Goal: Task Accomplishment & Management: Complete application form

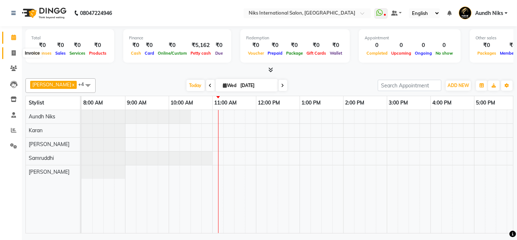
click at [15, 52] on icon at bounding box center [14, 52] width 4 height 5
select select "service"
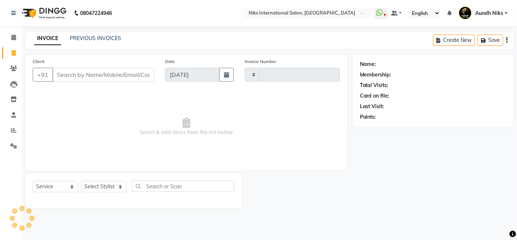
type input "1965"
select select "6"
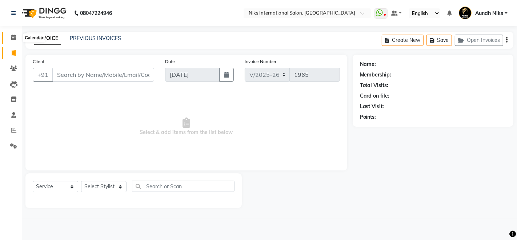
click at [13, 38] on icon at bounding box center [13, 37] width 5 height 5
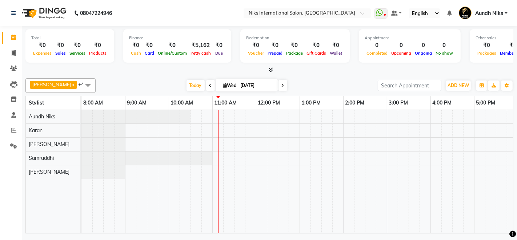
scroll to position [0, 131]
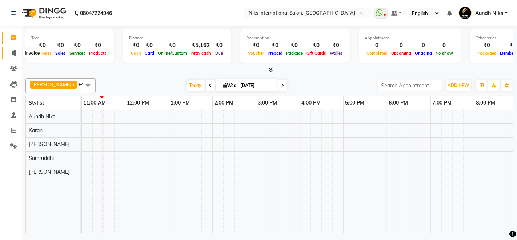
click at [15, 53] on icon at bounding box center [14, 52] width 4 height 5
select select "6"
select select "service"
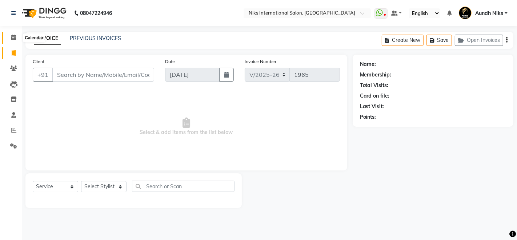
click at [15, 38] on icon at bounding box center [13, 37] width 5 height 5
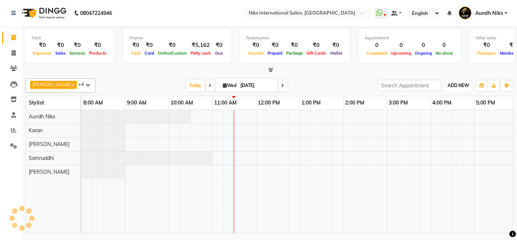
click at [457, 84] on span "ADD NEW" at bounding box center [458, 85] width 21 height 5
click at [447, 119] on link "Add Expense" at bounding box center [441, 117] width 57 height 9
select select "1"
select select "2290"
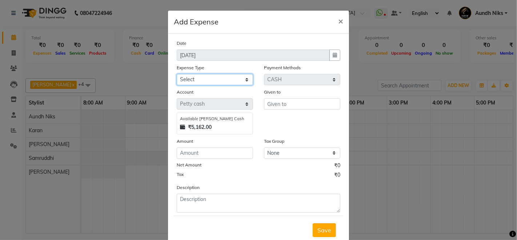
click at [244, 81] on select "Select Cash transfer to hub Client Snacks Donation Equipment Maintenance Miscel…" at bounding box center [215, 79] width 76 height 11
select select "954"
click at [177, 74] on select "Select Cash transfer to hub Client Snacks Donation Equipment Maintenance Miscel…" at bounding box center [215, 79] width 76 height 11
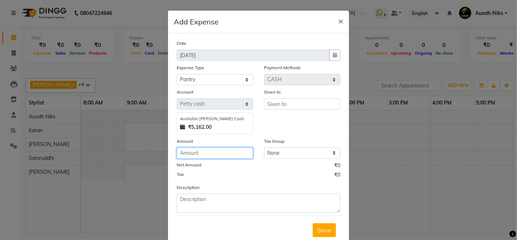
click at [224, 151] on input "number" at bounding box center [215, 152] width 76 height 11
type input "178"
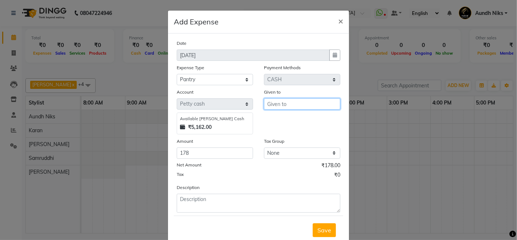
click at [285, 105] on input "text" at bounding box center [302, 103] width 76 height 11
type input "..."
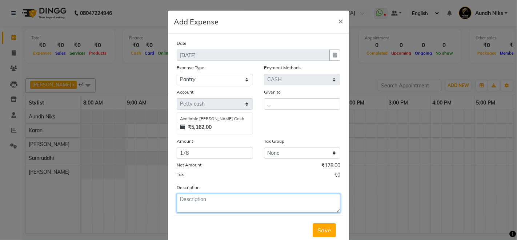
click at [255, 209] on textarea at bounding box center [259, 202] width 164 height 19
type textarea "r"
type textarea "niram,milk,coffe"
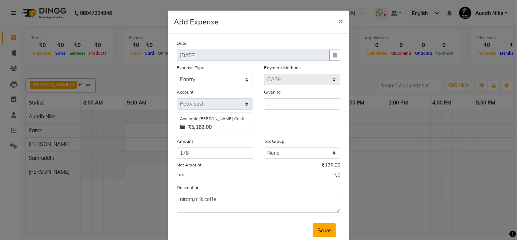
click at [320, 230] on span "Save" at bounding box center [324, 229] width 14 height 7
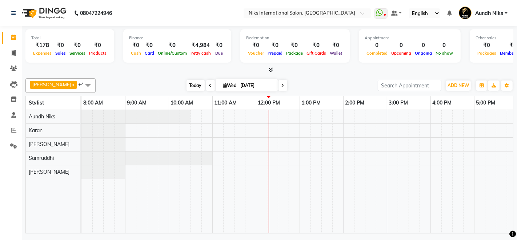
click at [191, 81] on span "Today" at bounding box center [196, 85] width 18 height 11
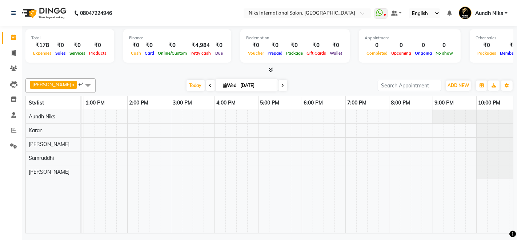
scroll to position [0, 222]
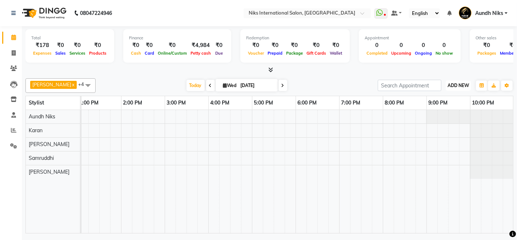
click at [462, 84] on span "ADD NEW" at bounding box center [458, 85] width 21 height 5
click at [441, 119] on link "Add Expense" at bounding box center [441, 117] width 57 height 9
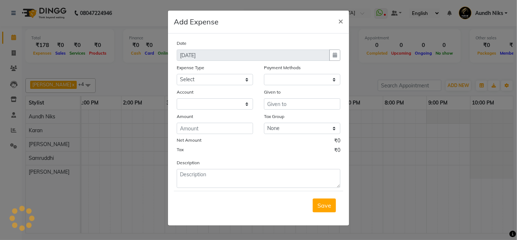
select select "1"
select select "2290"
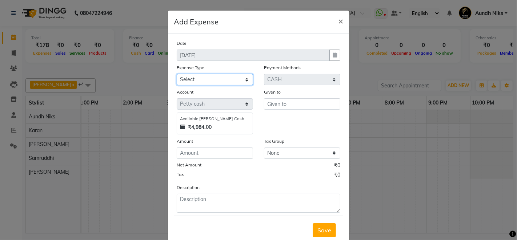
click at [204, 79] on select "Select Cash transfer to hub Client Snacks Donation Equipment Maintenance Miscel…" at bounding box center [215, 79] width 76 height 11
select select "940"
click at [177, 74] on select "Select Cash transfer to hub Client Snacks Donation Equipment Maintenance Miscel…" at bounding box center [215, 79] width 76 height 11
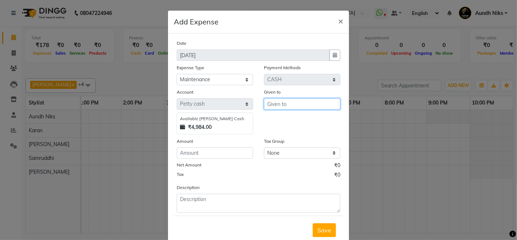
click at [301, 106] on input "text" at bounding box center [302, 103] width 76 height 11
type input "garbage"
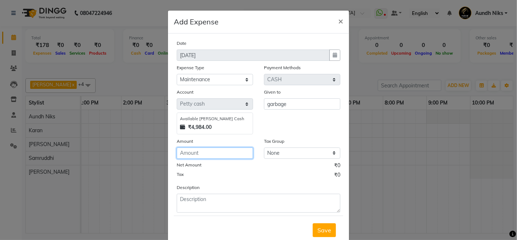
click at [209, 153] on input "number" at bounding box center [215, 152] width 76 height 11
type input "600"
click at [319, 231] on span "Save" at bounding box center [324, 229] width 14 height 7
